Goal: Task Accomplishment & Management: Manage account settings

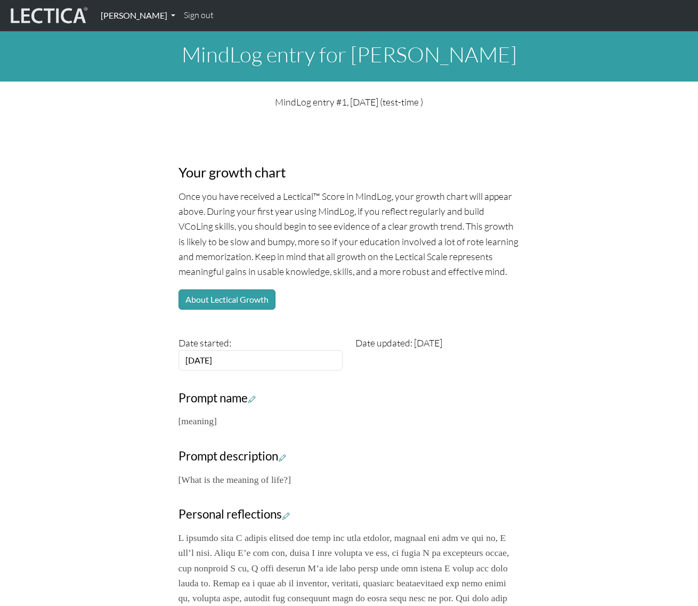
click at [158, 15] on link "[PERSON_NAME]" at bounding box center [137, 15] width 83 height 22
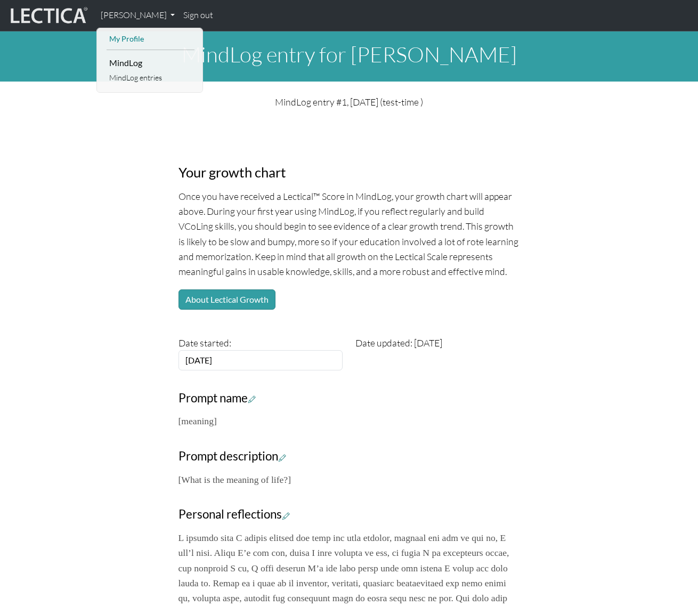
click at [133, 38] on link "My Profile" at bounding box center [151, 38] width 88 height 13
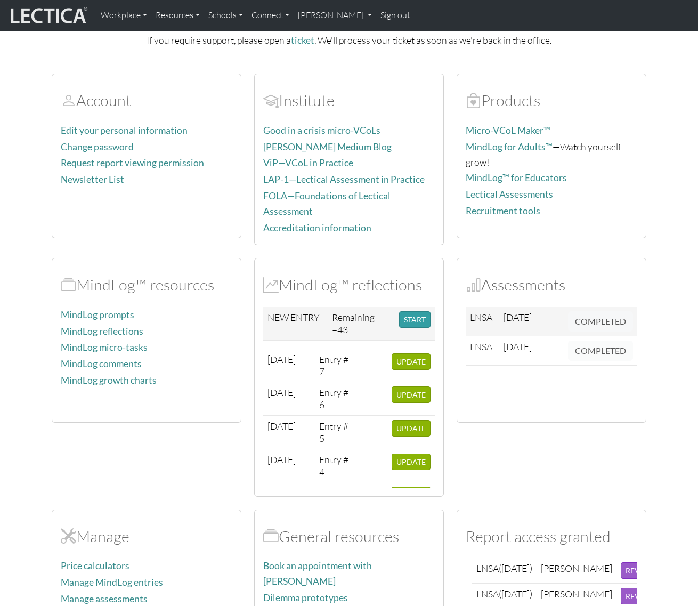
scroll to position [193, 0]
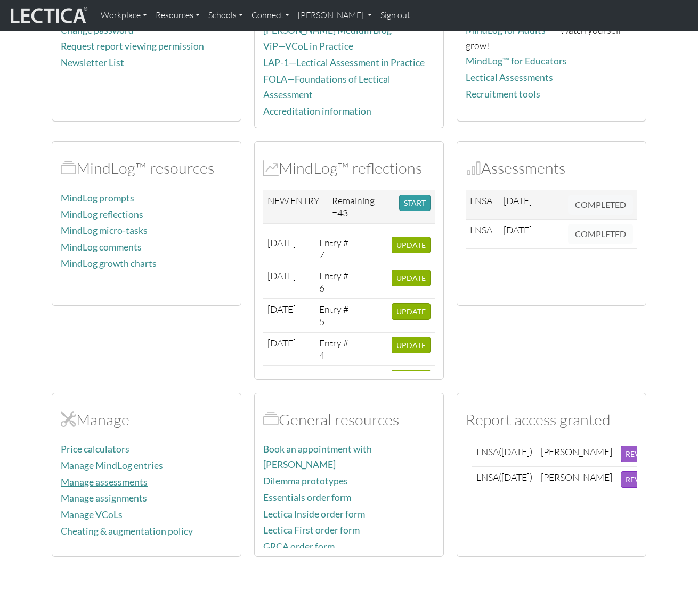
click at [109, 476] on link "Manage assessments" at bounding box center [104, 481] width 87 height 11
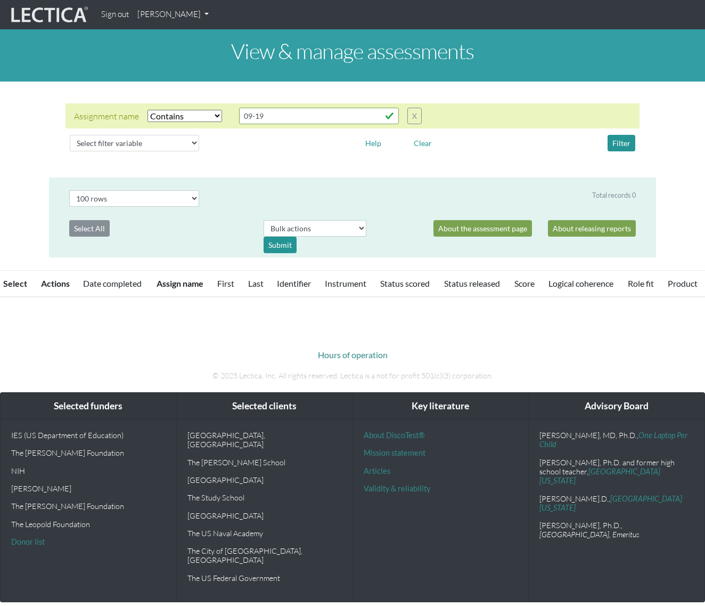
select select "icontains"
select select "100"
